Goal: Information Seeking & Learning: Stay updated

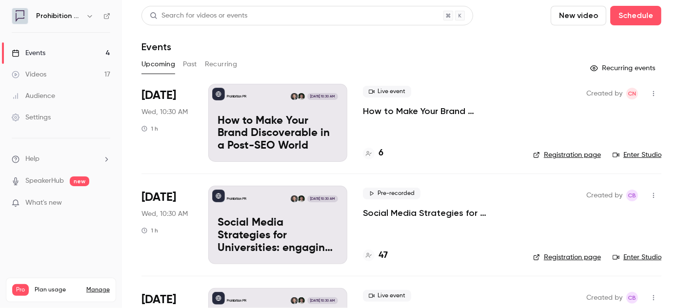
scroll to position [177, 0]
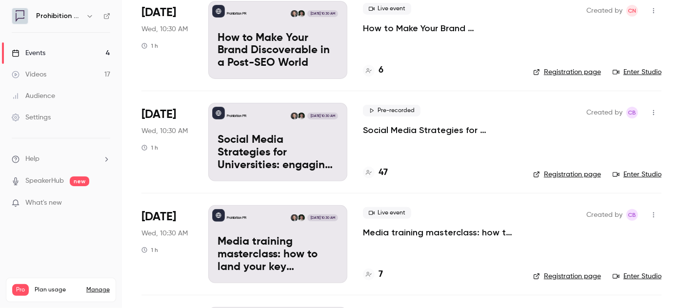
scroll to position [177, 0]
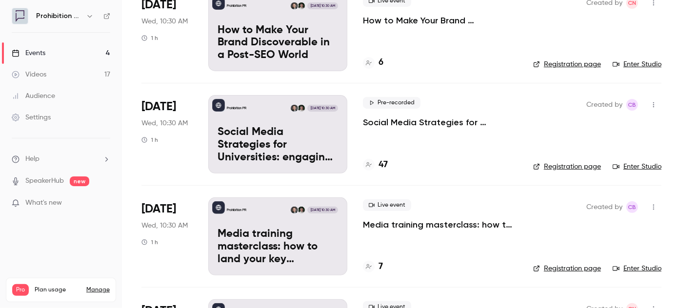
scroll to position [177, 0]
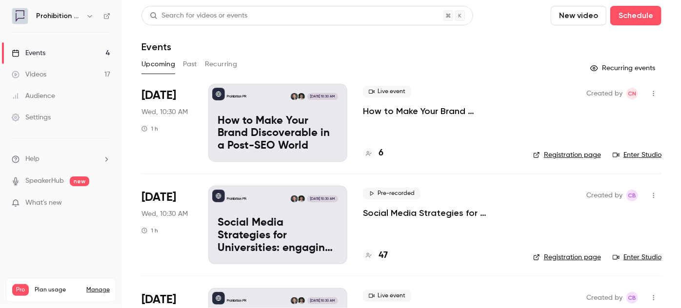
scroll to position [177, 0]
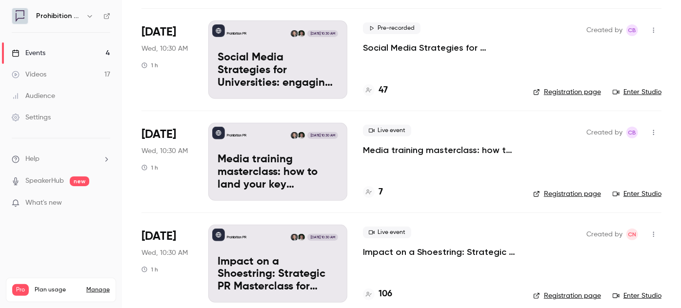
scroll to position [177, 0]
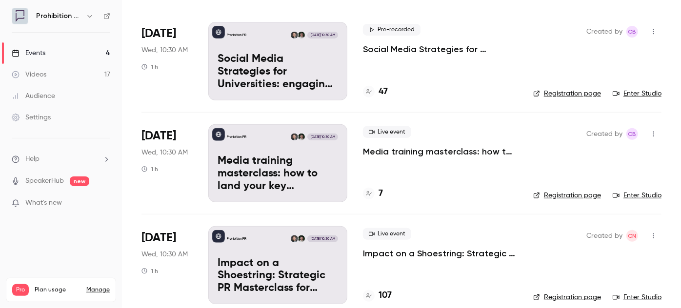
scroll to position [177, 0]
